Goal: Task Accomplishment & Management: Use online tool/utility

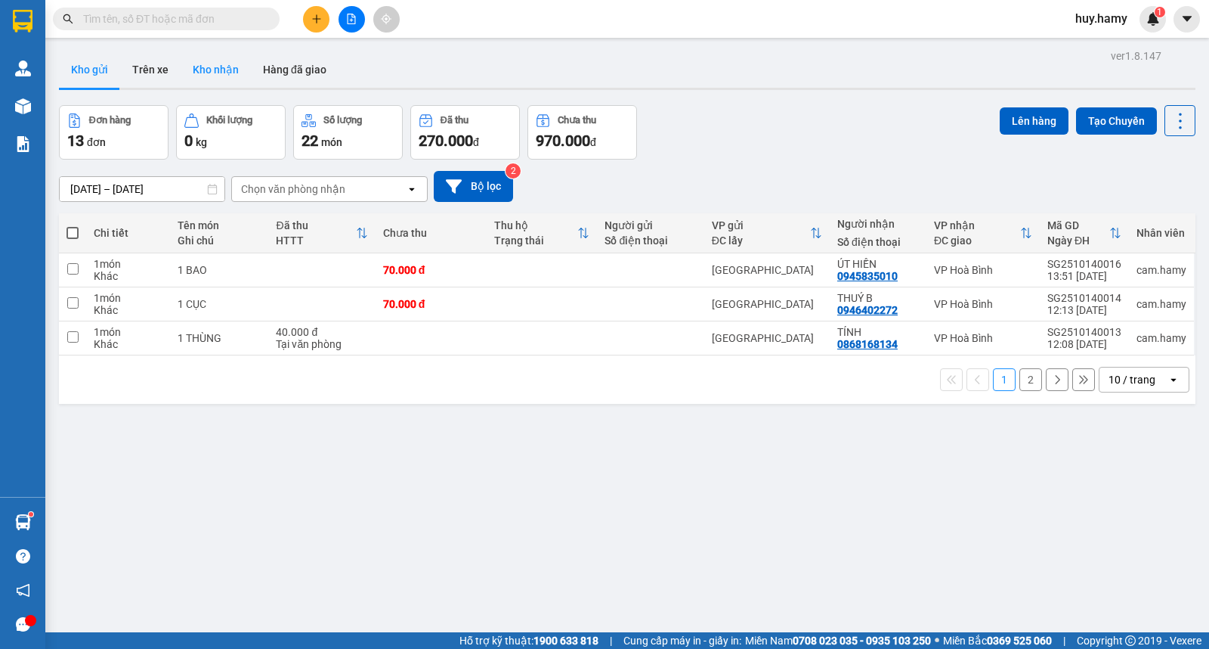
click at [206, 70] on button "Kho nhận" at bounding box center [216, 69] width 70 height 36
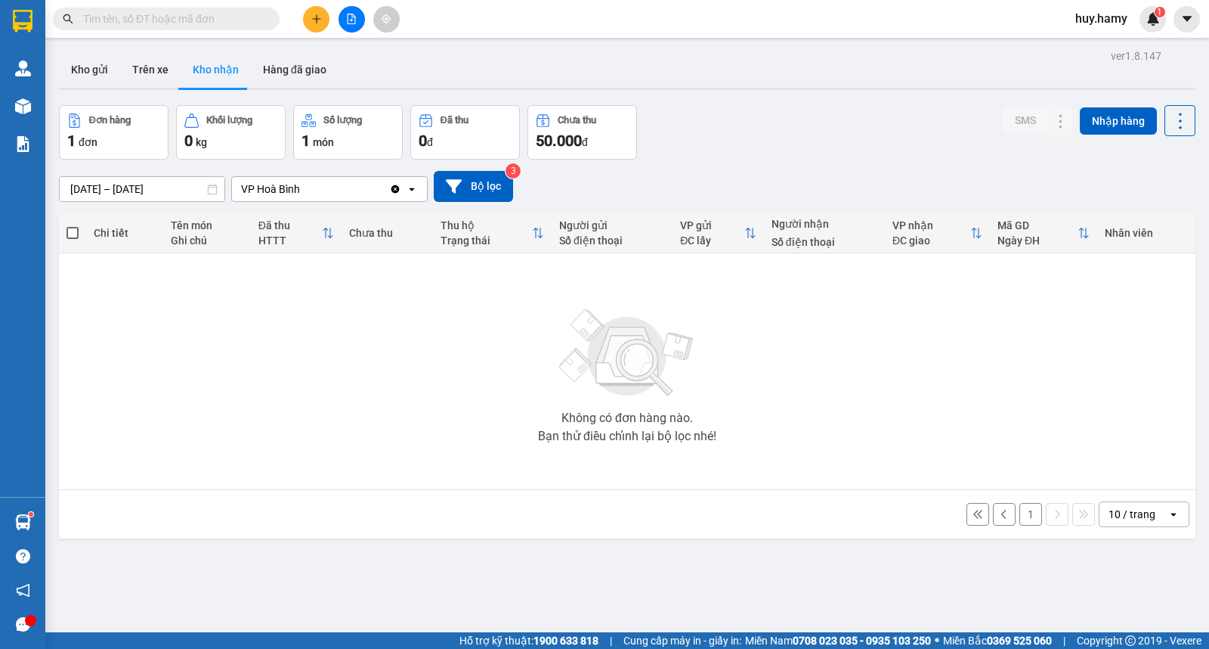
click at [206, 73] on button "Kho nhận" at bounding box center [216, 69] width 70 height 36
click at [1020, 512] on button "1" at bounding box center [1031, 514] width 23 height 23
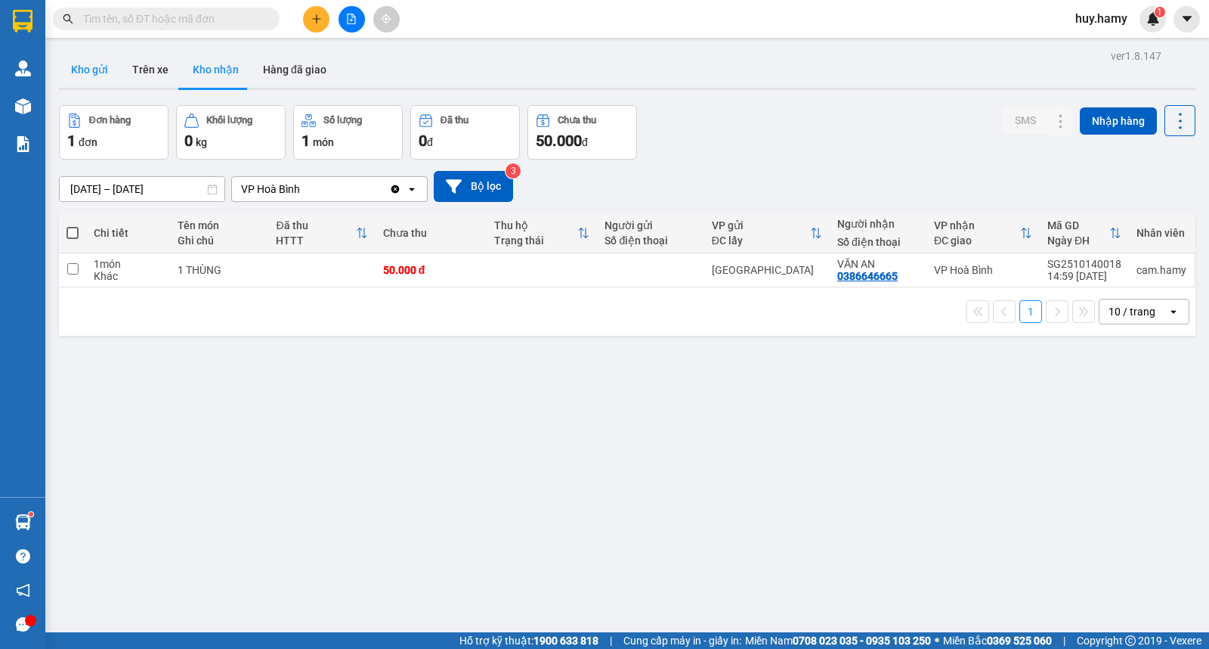
click at [95, 71] on button "Kho gửi" at bounding box center [89, 69] width 61 height 36
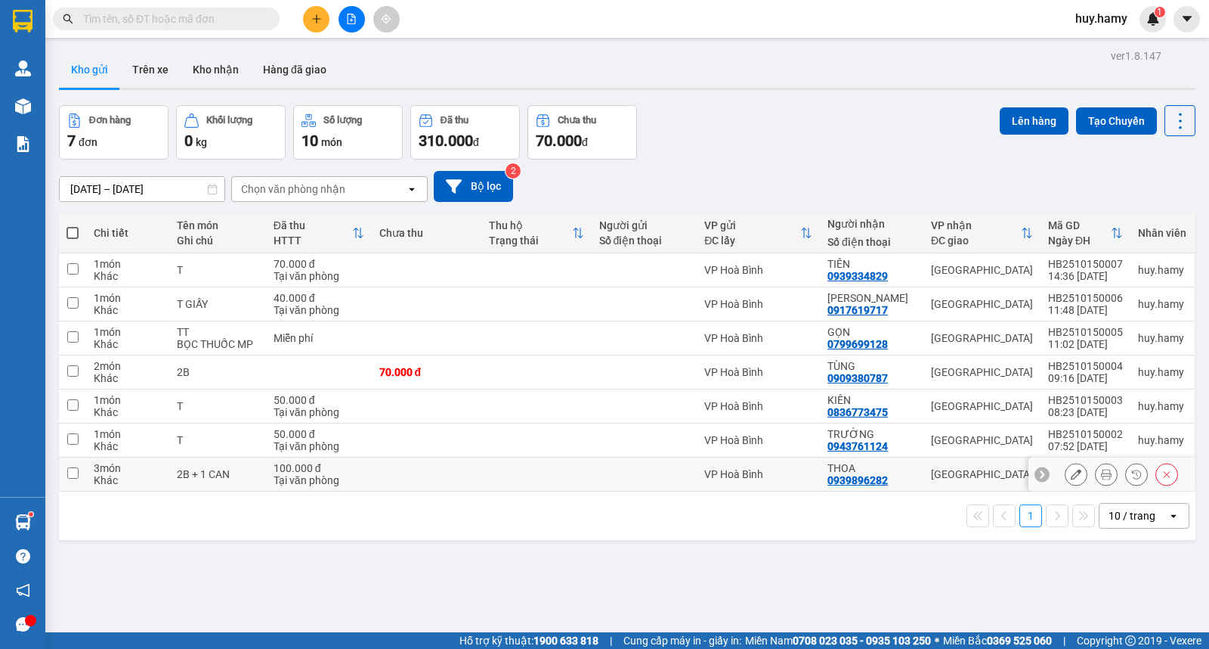
click at [71, 472] on input "checkbox" at bounding box center [72, 472] width 11 height 11
checkbox input "true"
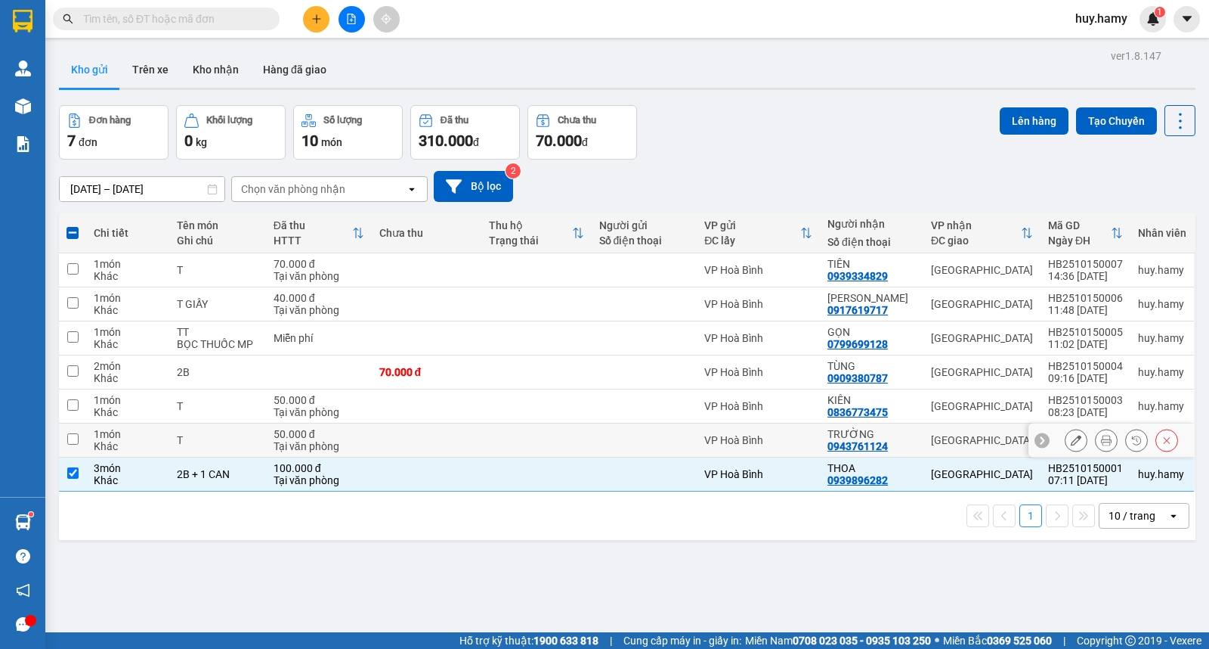
click at [67, 439] on input "checkbox" at bounding box center [72, 438] width 11 height 11
checkbox input "true"
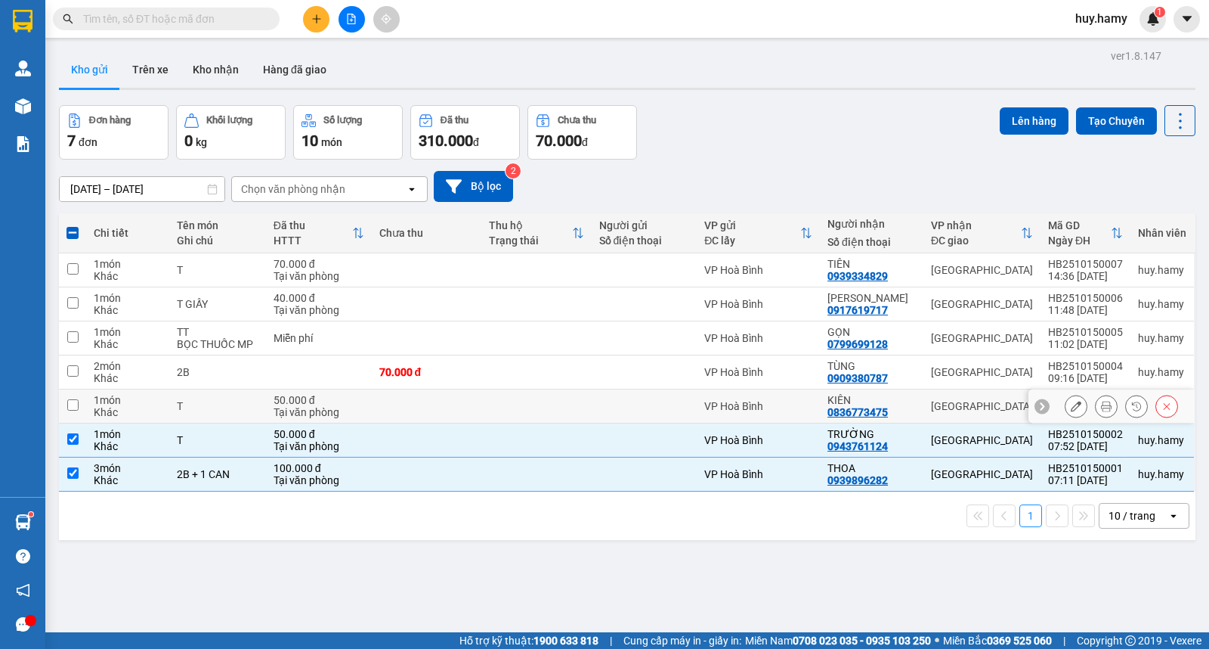
click at [73, 408] on input "checkbox" at bounding box center [72, 404] width 11 height 11
checkbox input "true"
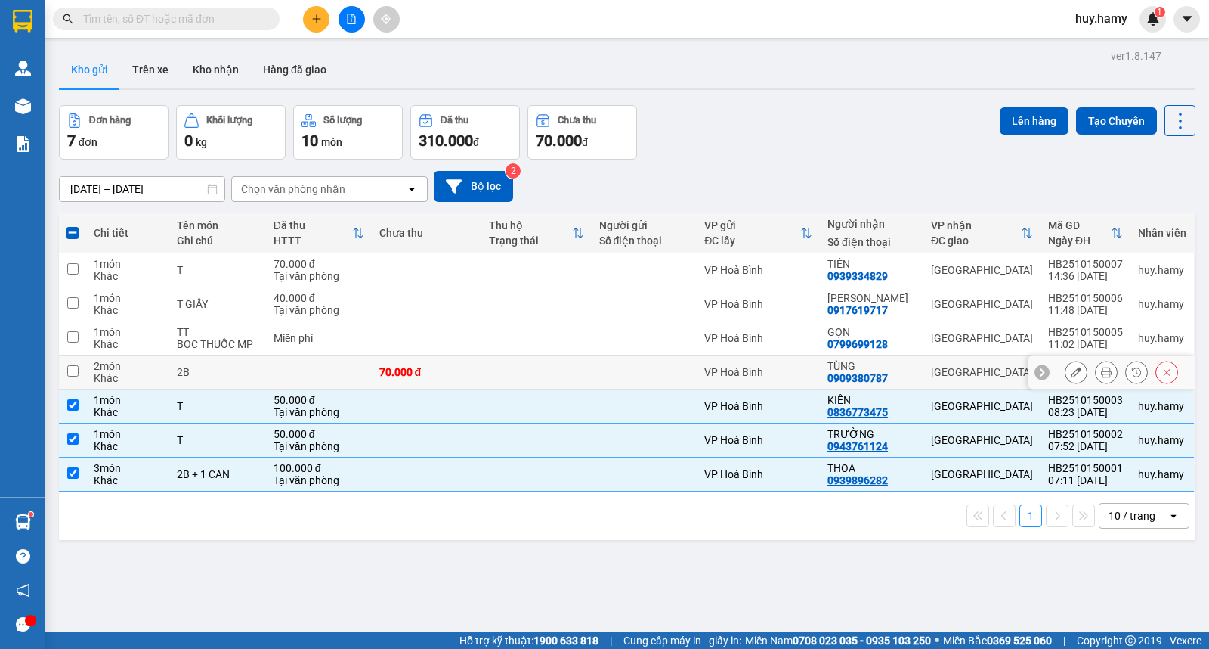
click at [76, 373] on input "checkbox" at bounding box center [72, 370] width 11 height 11
checkbox input "true"
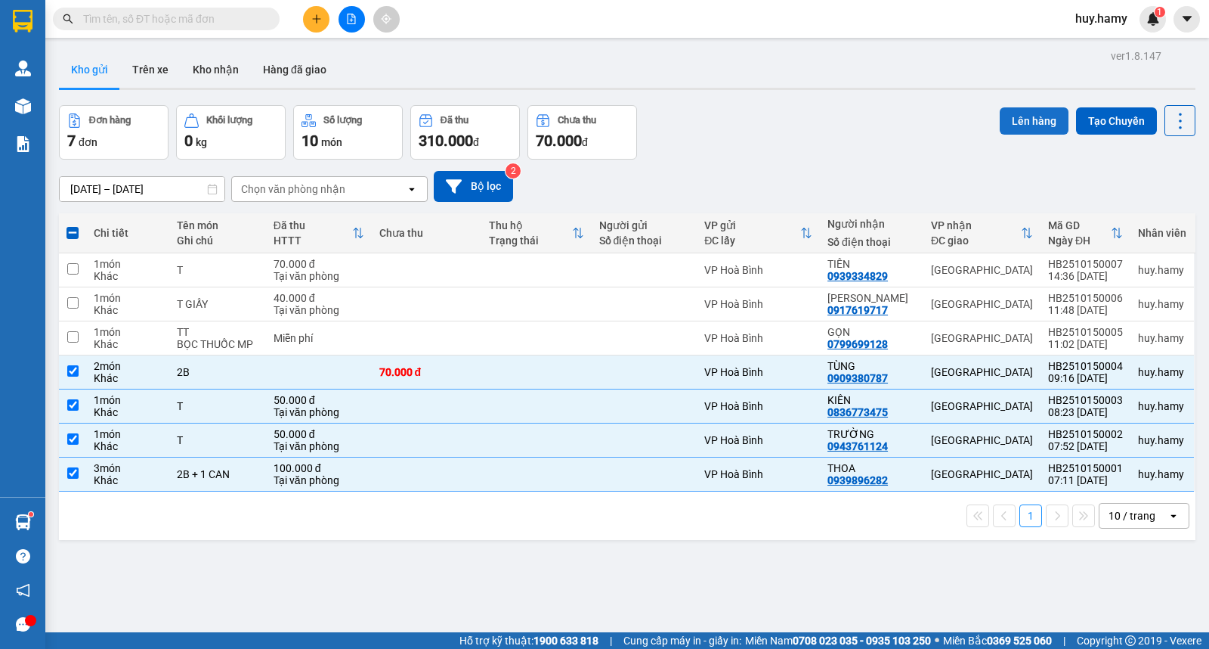
click at [1014, 117] on button "Lên hàng" at bounding box center [1034, 120] width 69 height 27
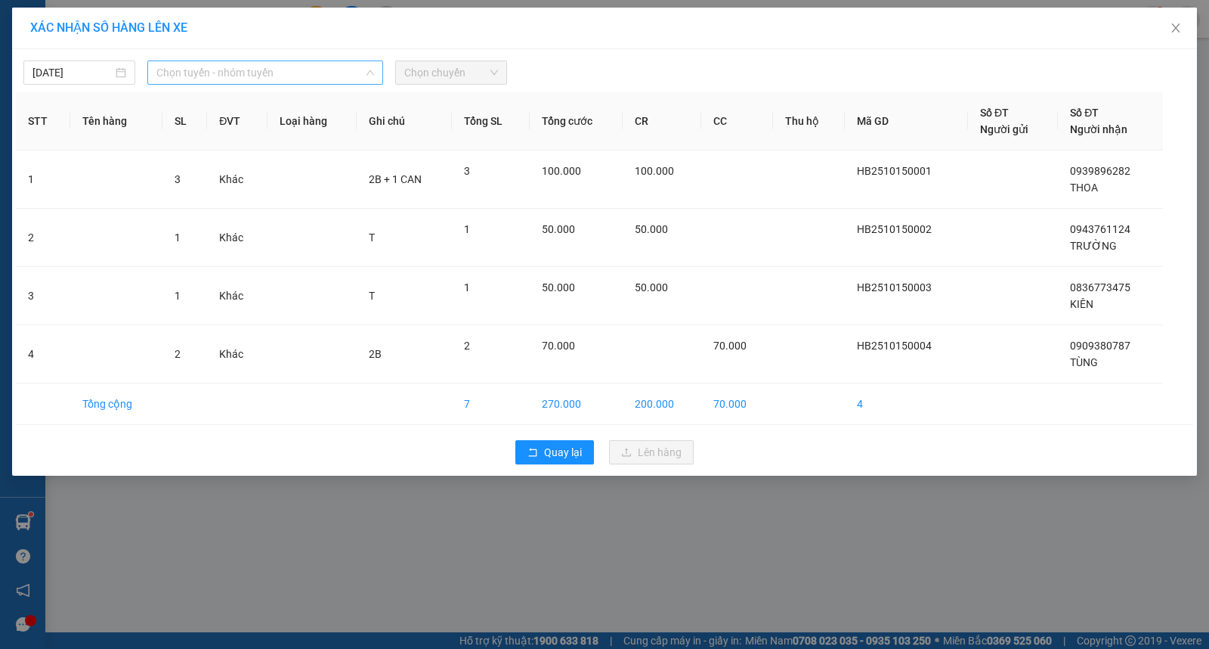
click at [225, 70] on span "Chọn tuyến - nhóm tuyến" at bounding box center [265, 72] width 218 height 23
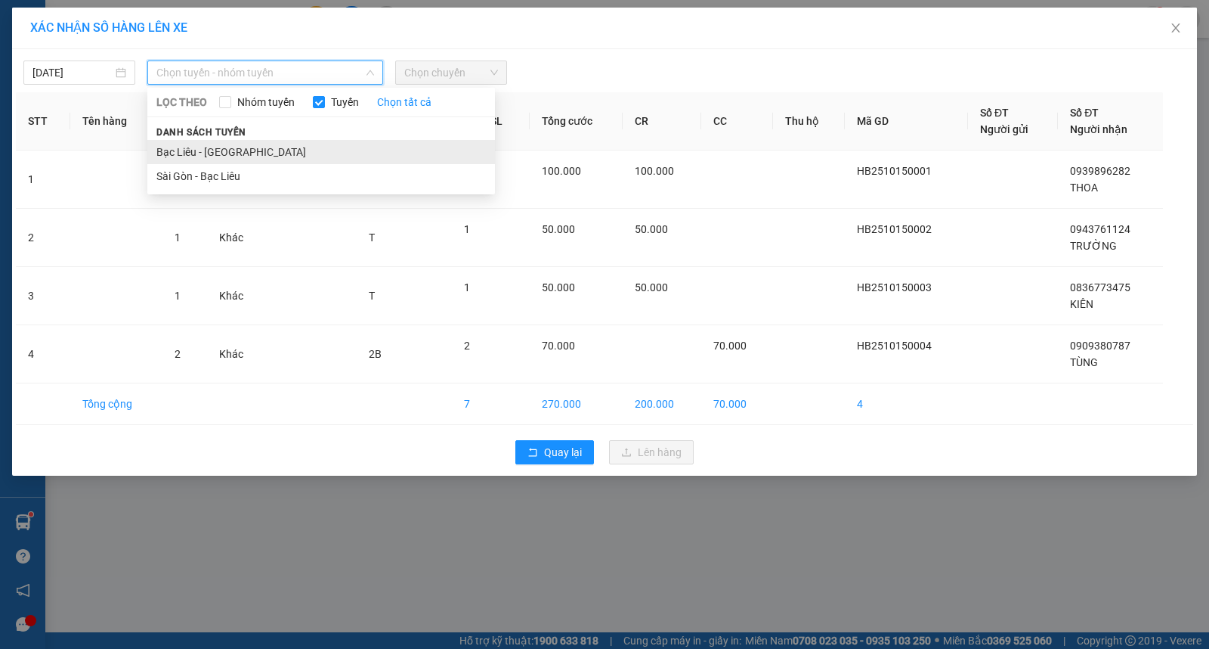
click at [208, 140] on li "Bạc Liêu - [GEOGRAPHIC_DATA]" at bounding box center [321, 152] width 348 height 24
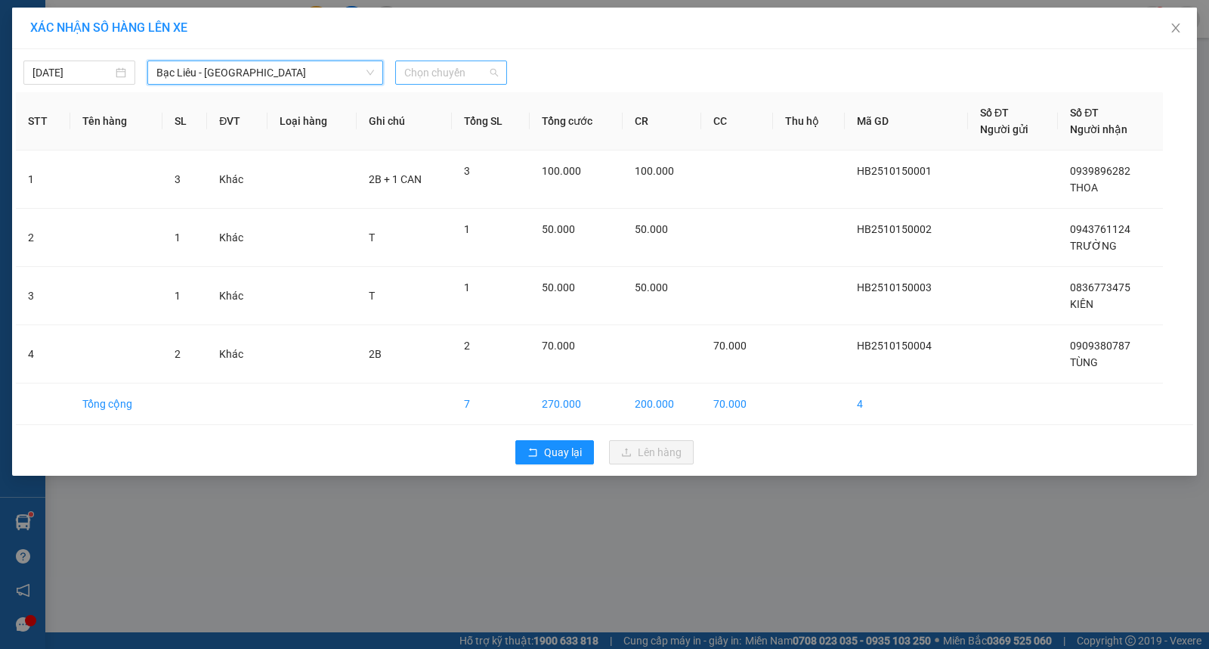
click at [441, 67] on span "Chọn chuyến" at bounding box center [451, 72] width 94 height 23
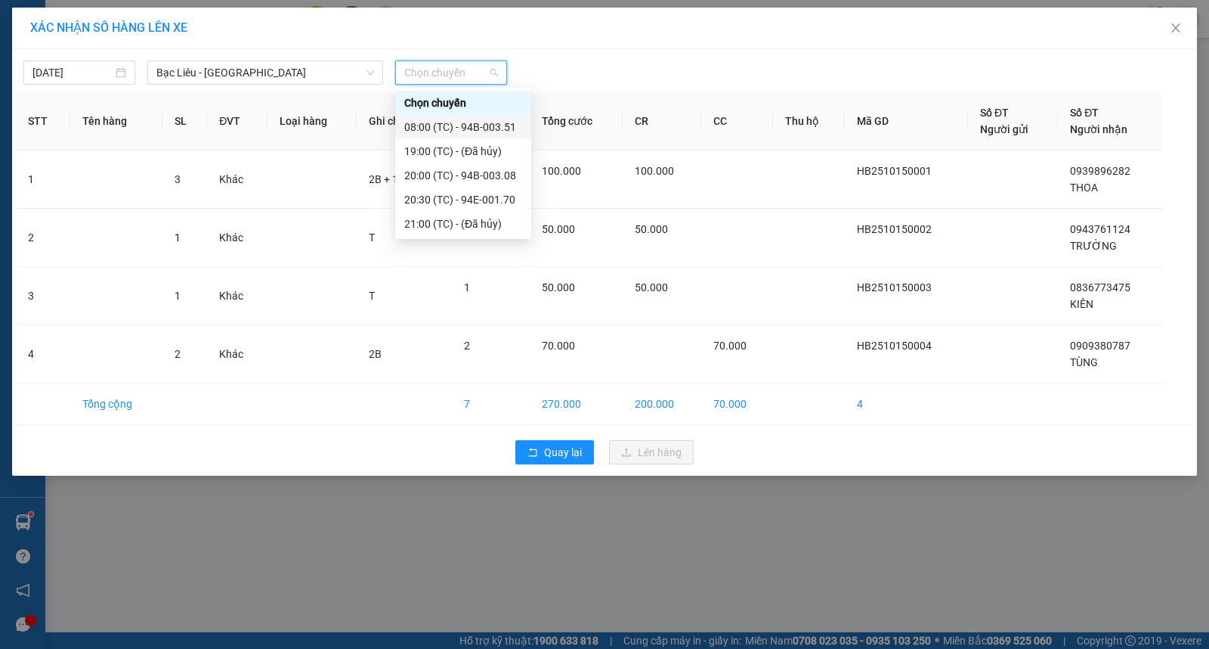
click at [432, 126] on div "08:00 (TC) - 94B-003.51" at bounding box center [463, 127] width 118 height 17
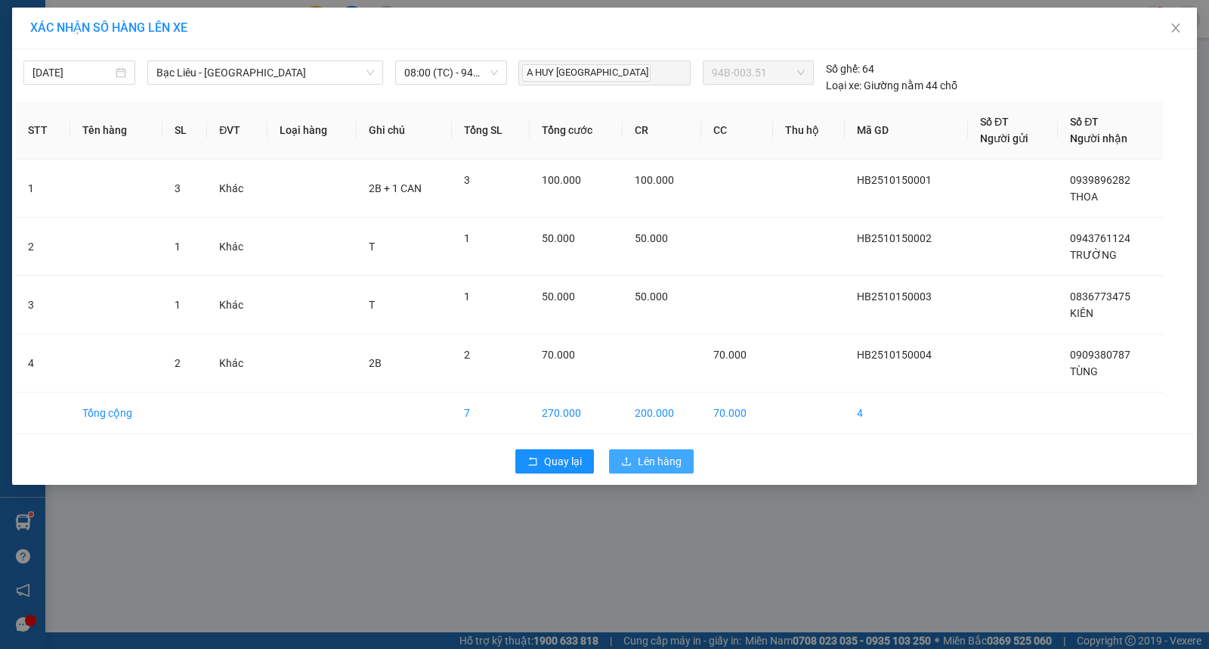
click at [648, 457] on span "Lên hàng" at bounding box center [660, 461] width 44 height 17
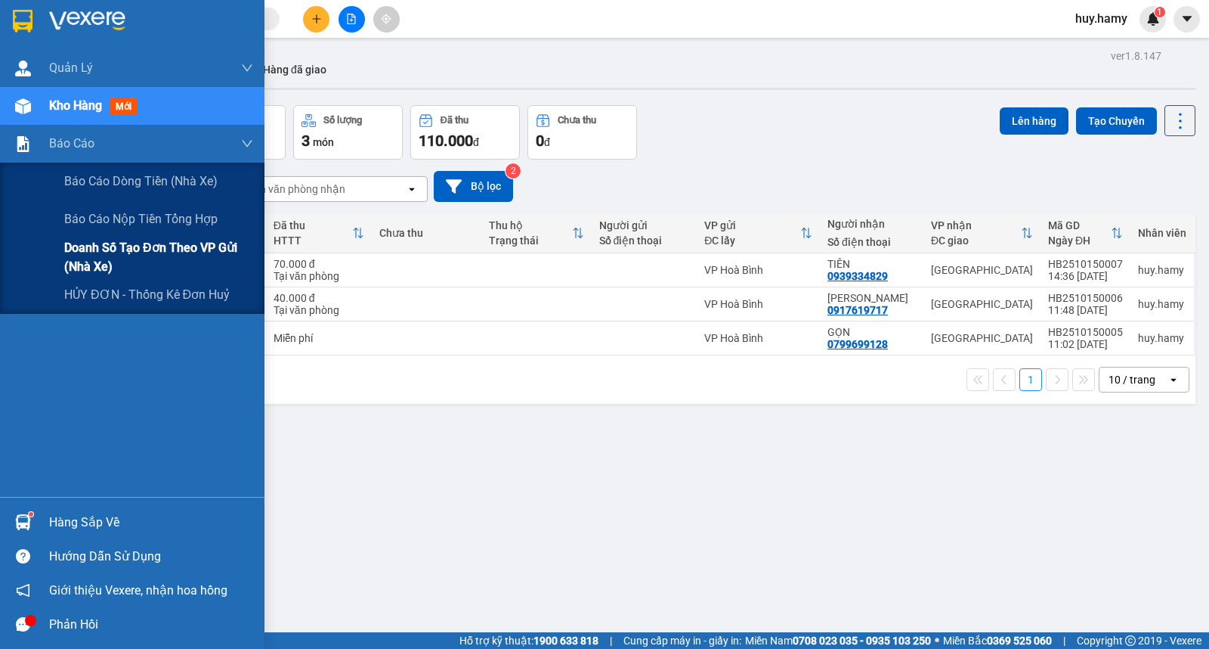
click at [150, 249] on span "Doanh số tạo đơn theo VP gửi (nhà xe)" at bounding box center [158, 257] width 189 height 38
